Goal: Task Accomplishment & Management: Use online tool/utility

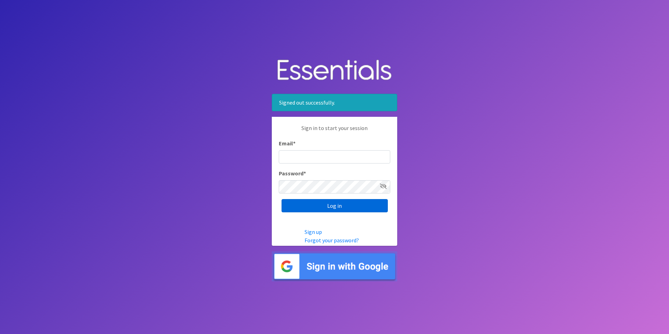
type input "[EMAIL_ADDRESS][DOMAIN_NAME]"
click at [313, 205] on input "Log in" at bounding box center [334, 205] width 106 height 13
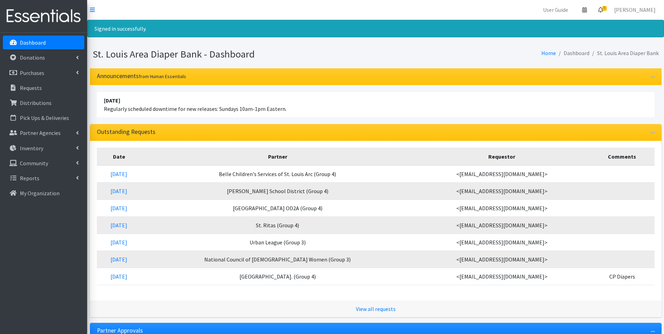
click at [608, 4] on link "5" at bounding box center [600, 10] width 16 height 14
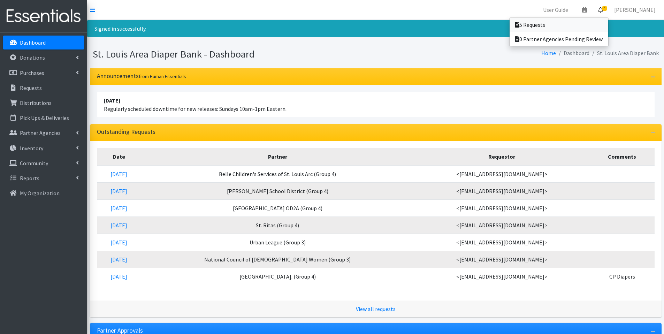
click at [581, 24] on link "5 Requests" at bounding box center [558, 25] width 99 height 14
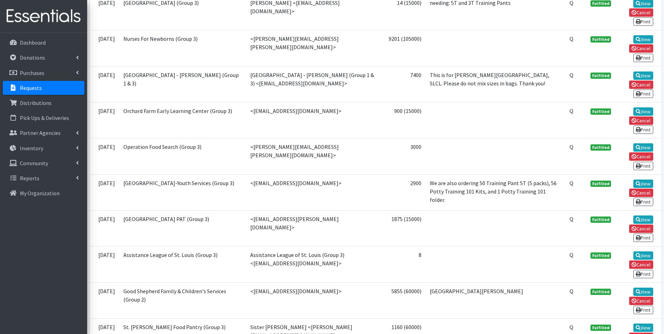
scroll to position [999, 0]
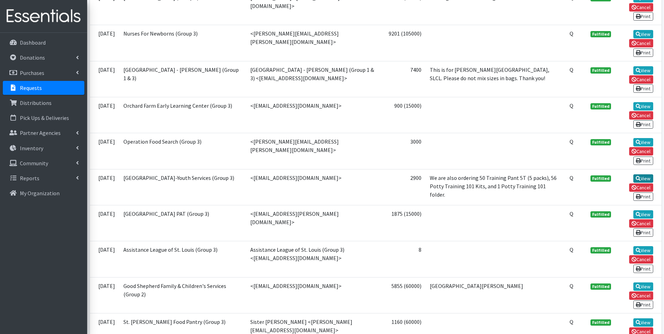
click at [637, 176] on icon at bounding box center [637, 178] width 5 height 5
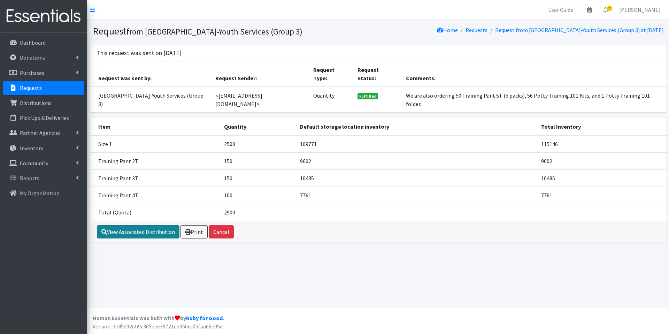
click at [169, 225] on link "View Associated Distribution" at bounding box center [138, 231] width 83 height 13
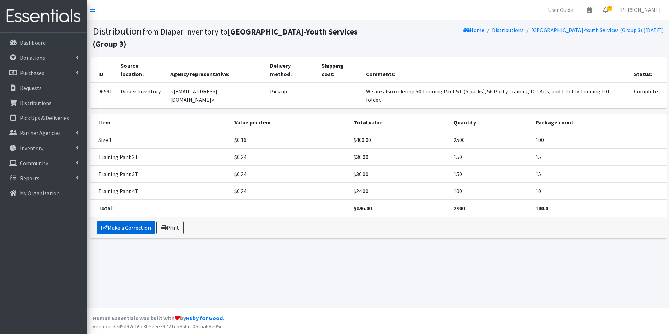
click at [134, 221] on link "Make a Correction" at bounding box center [126, 227] width 59 height 13
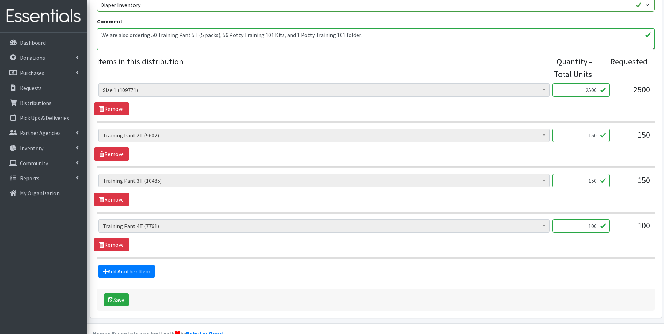
scroll to position [257, 0]
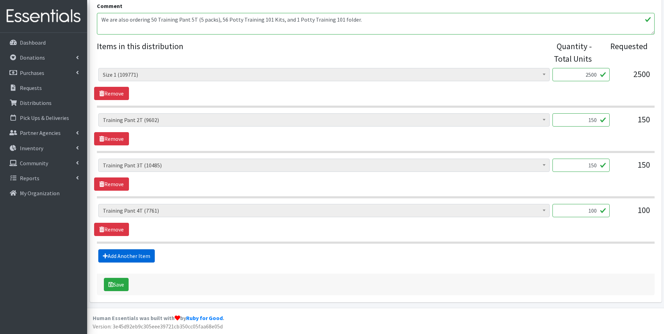
click at [112, 252] on link "Add Another Item" at bounding box center [126, 255] width 56 height 13
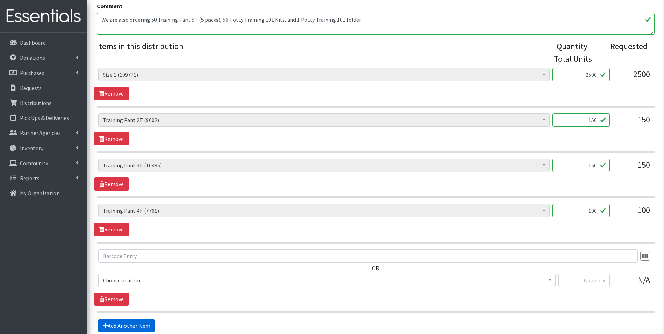
scroll to position [327, 0]
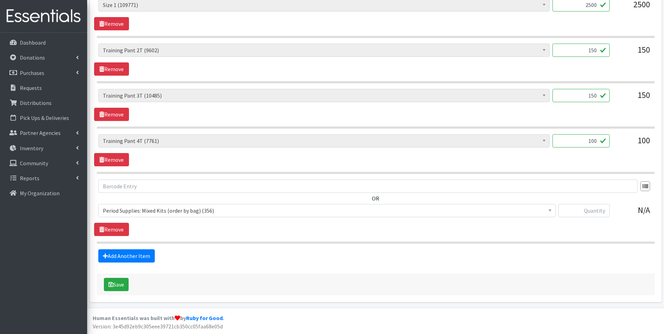
click at [171, 212] on span "Period Supplies: Mixed Kits (order by bag) (356)" at bounding box center [327, 211] width 448 height 10
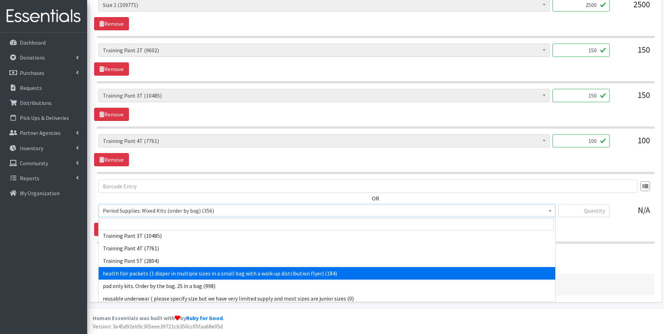
scroll to position [407, 0]
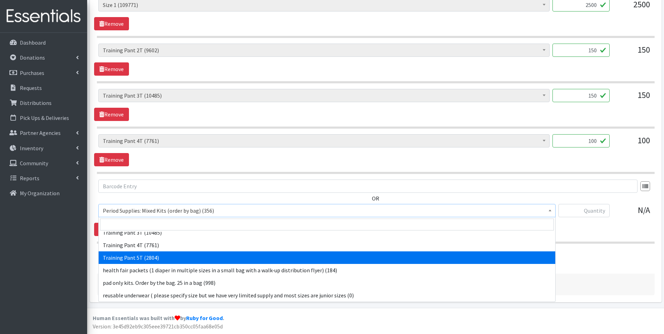
select select "15022"
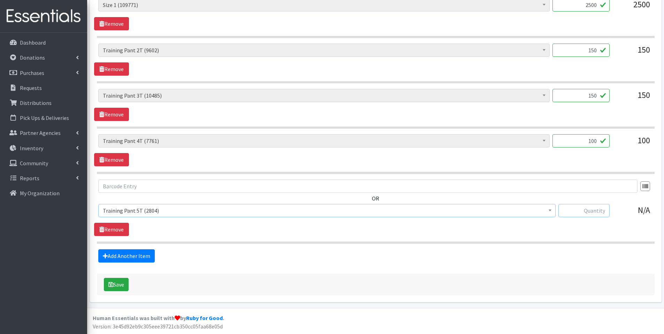
click at [568, 213] on input "text" at bounding box center [583, 210] width 51 height 13
type input "50"
click at [126, 287] on button "Save" at bounding box center [116, 284] width 25 height 13
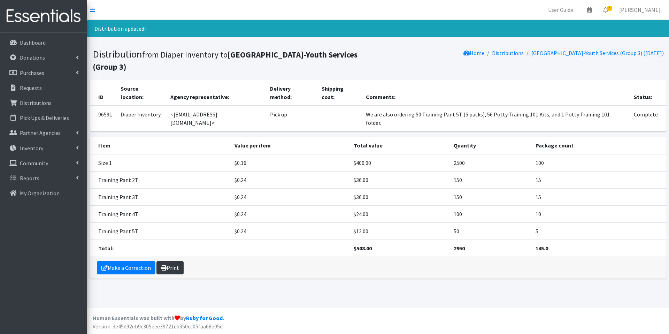
click at [168, 261] on link "Print" at bounding box center [169, 267] width 27 height 13
